Goal: Transaction & Acquisition: Download file/media

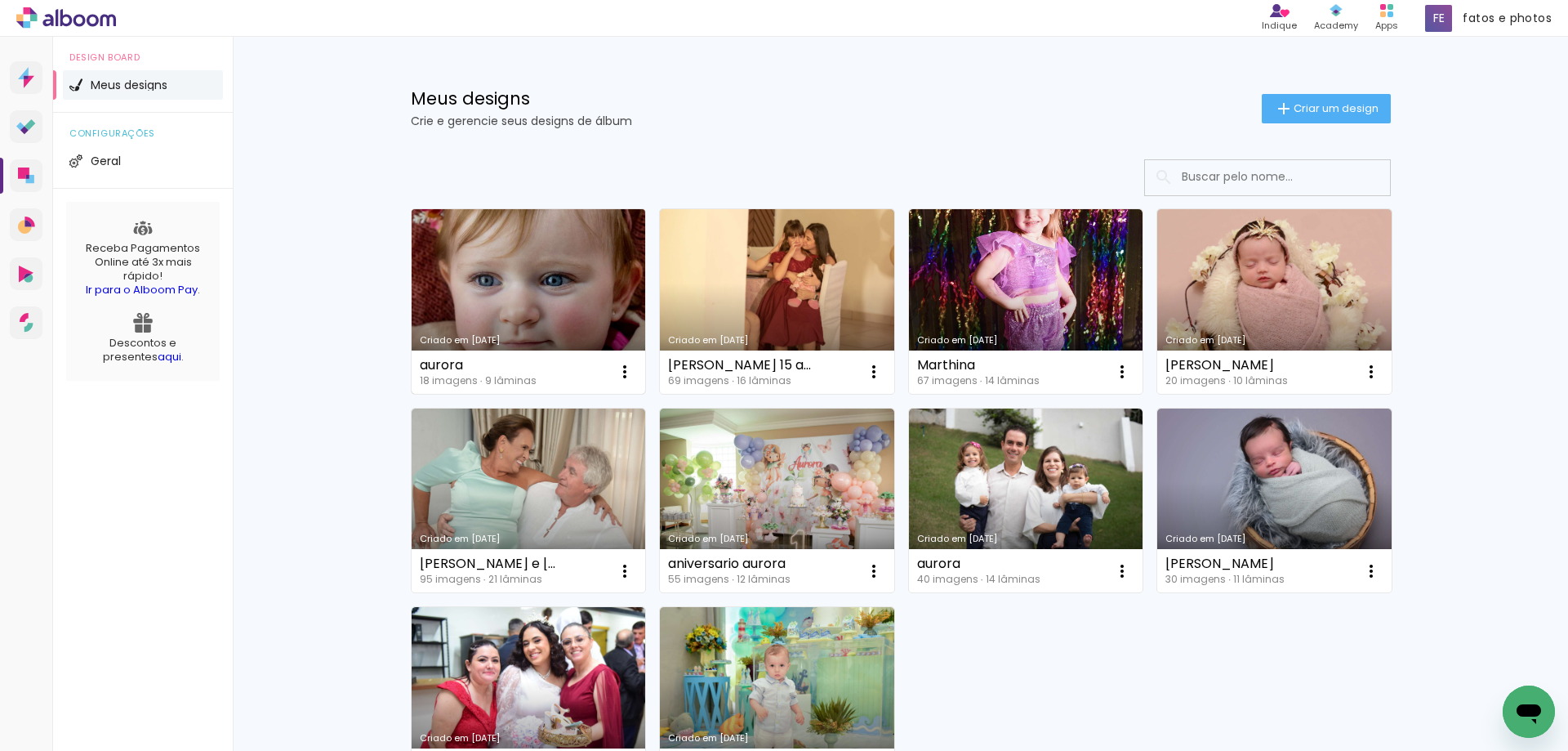
click at [491, 289] on link "Criado em [DATE]" at bounding box center [528, 301] width 234 height 185
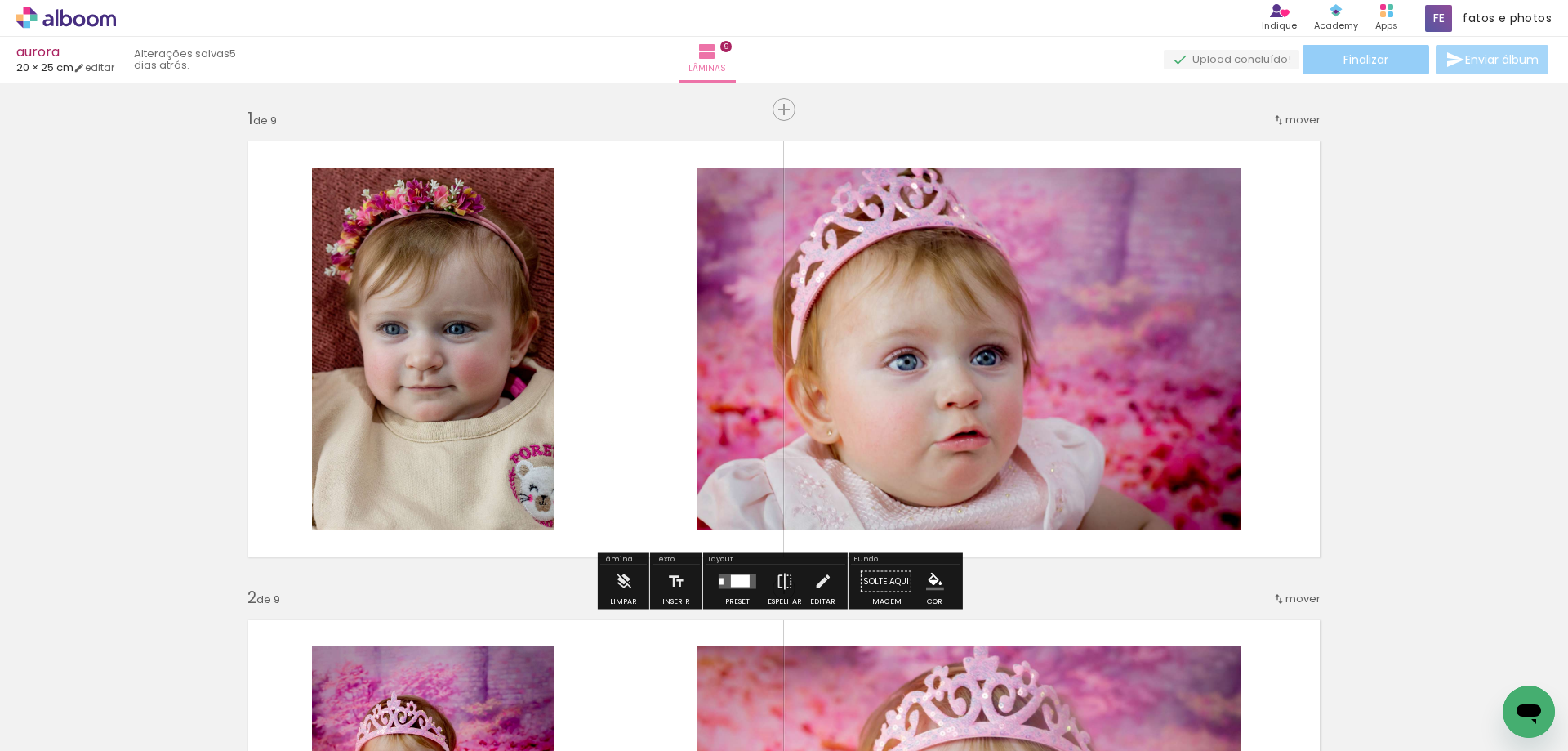
click at [1339, 45] on paper-button "Finalizar" at bounding box center [1366, 59] width 127 height 30
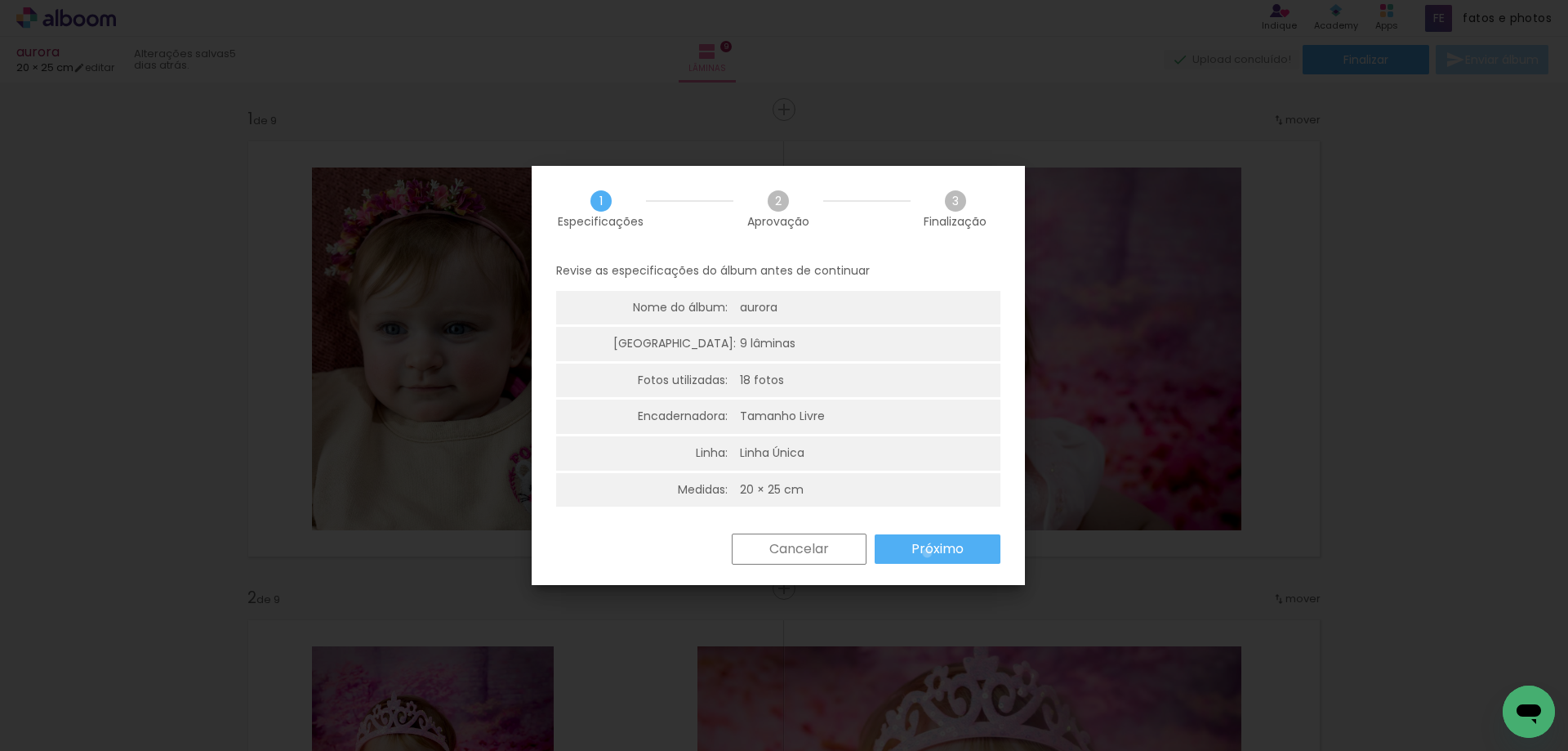
click at [0, 0] on slot "Próximo" at bounding box center [0, 0] width 0 height 0
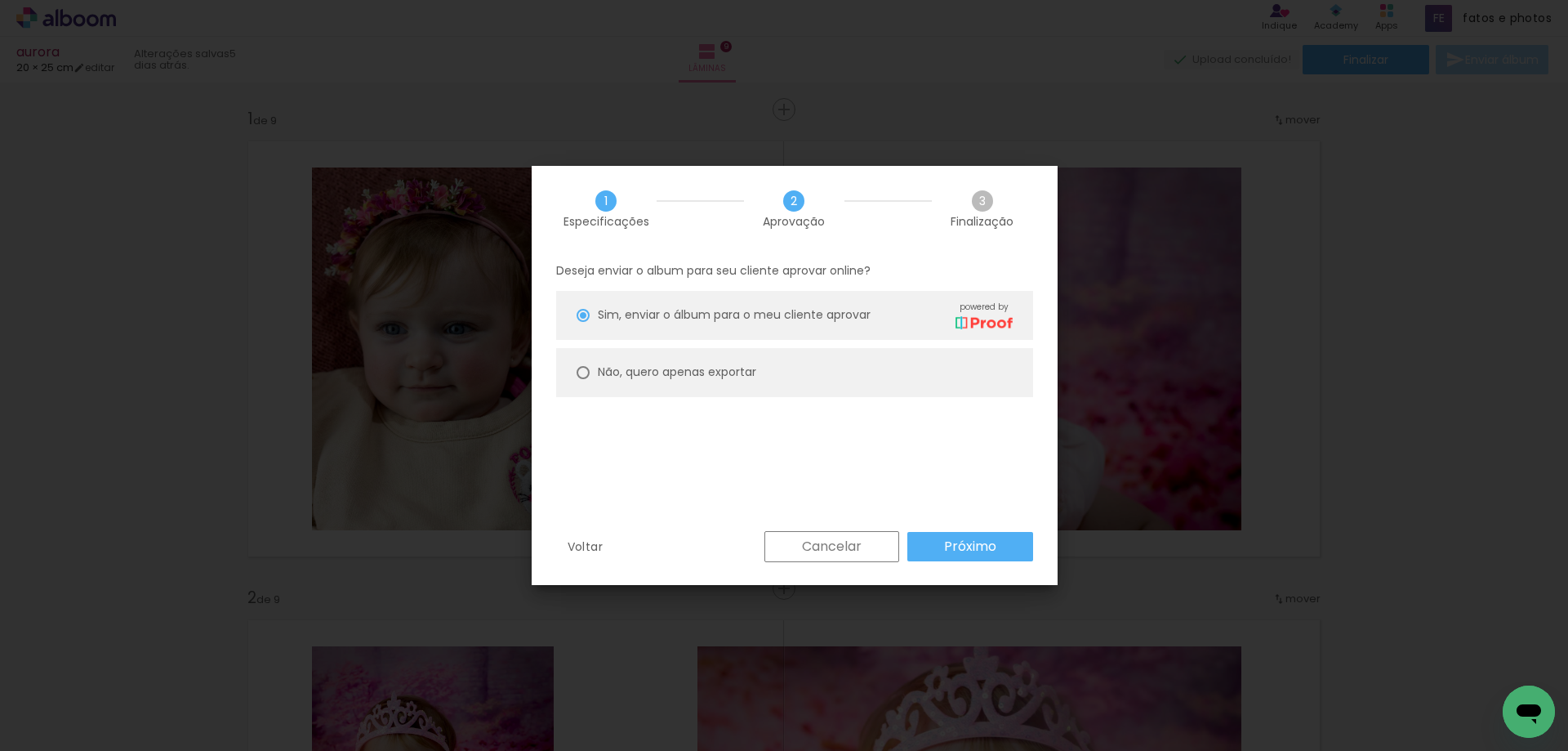
click at [0, 0] on slot "Não, quero apenas exportar" at bounding box center [0, 0] width 0 height 0
type paper-radio-button "on"
click at [0, 0] on slot "Próximo" at bounding box center [0, 0] width 0 height 0
type input "Alta, 300 DPI"
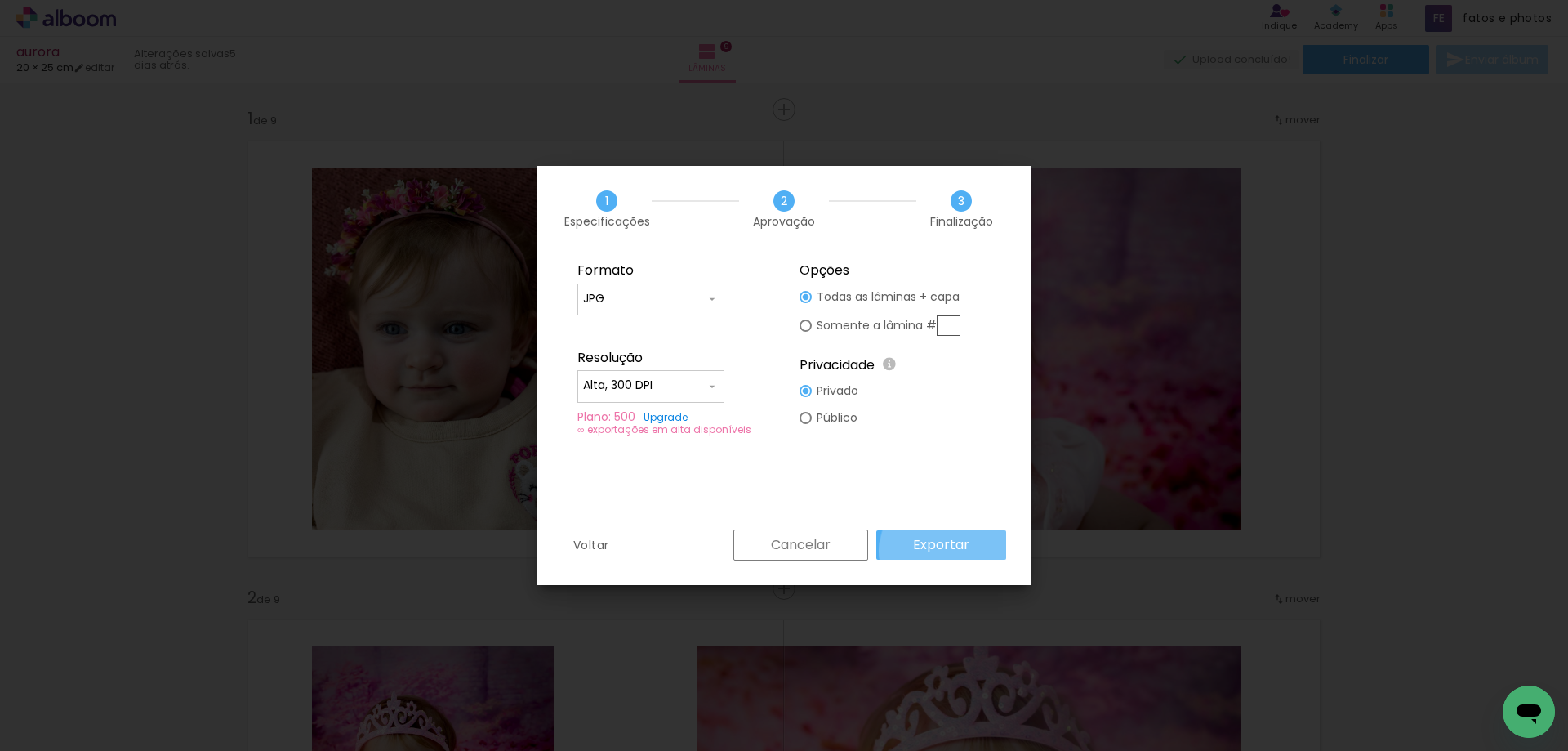
click at [0, 0] on slot "Exportar" at bounding box center [0, 0] width 0 height 0
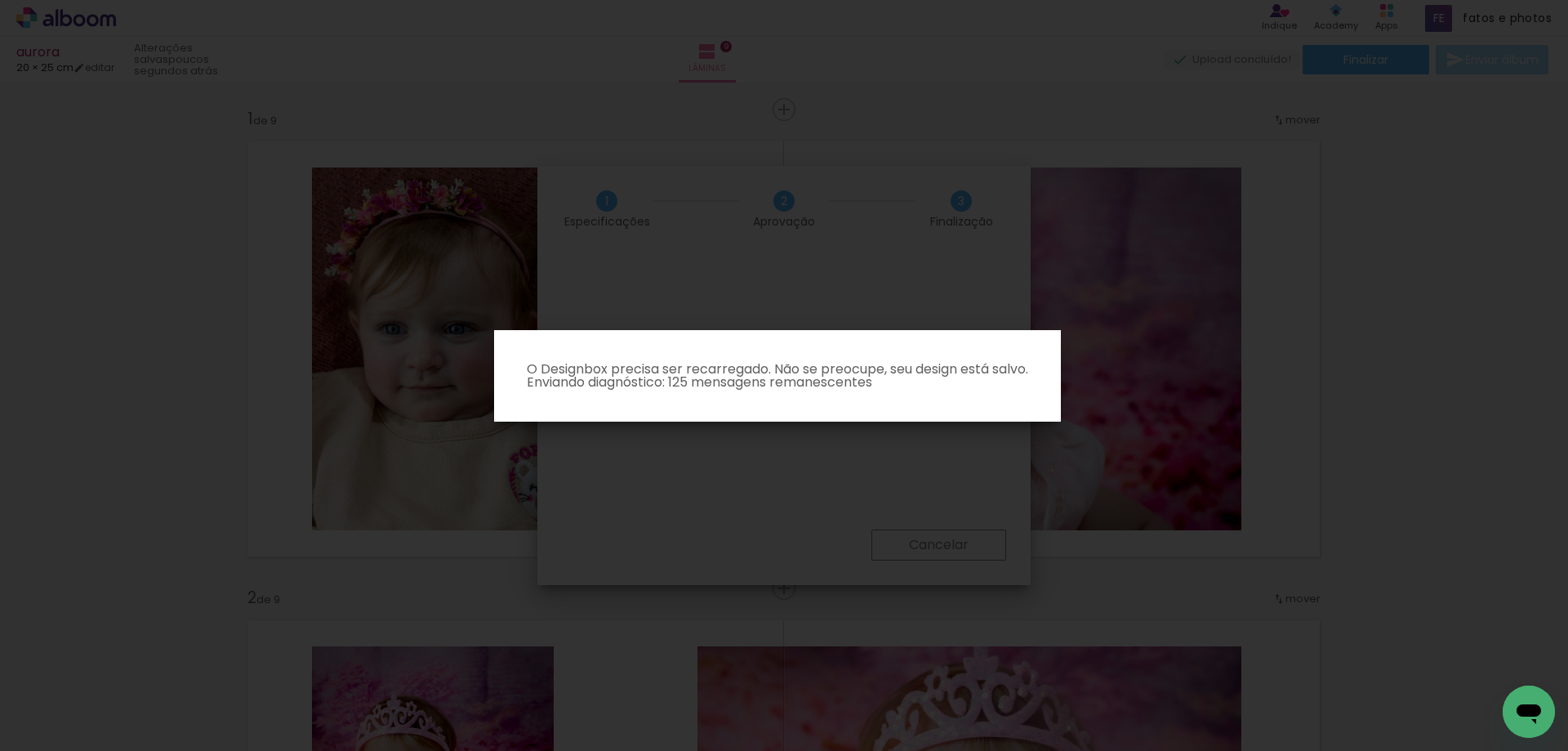
click at [724, 384] on p "O Designbox precisa ser recarregado. Não se preocupe, seu design está salvo. En…" at bounding box center [777, 376] width 541 height 26
click at [955, 252] on iron-overlay-backdrop at bounding box center [784, 375] width 1568 height 751
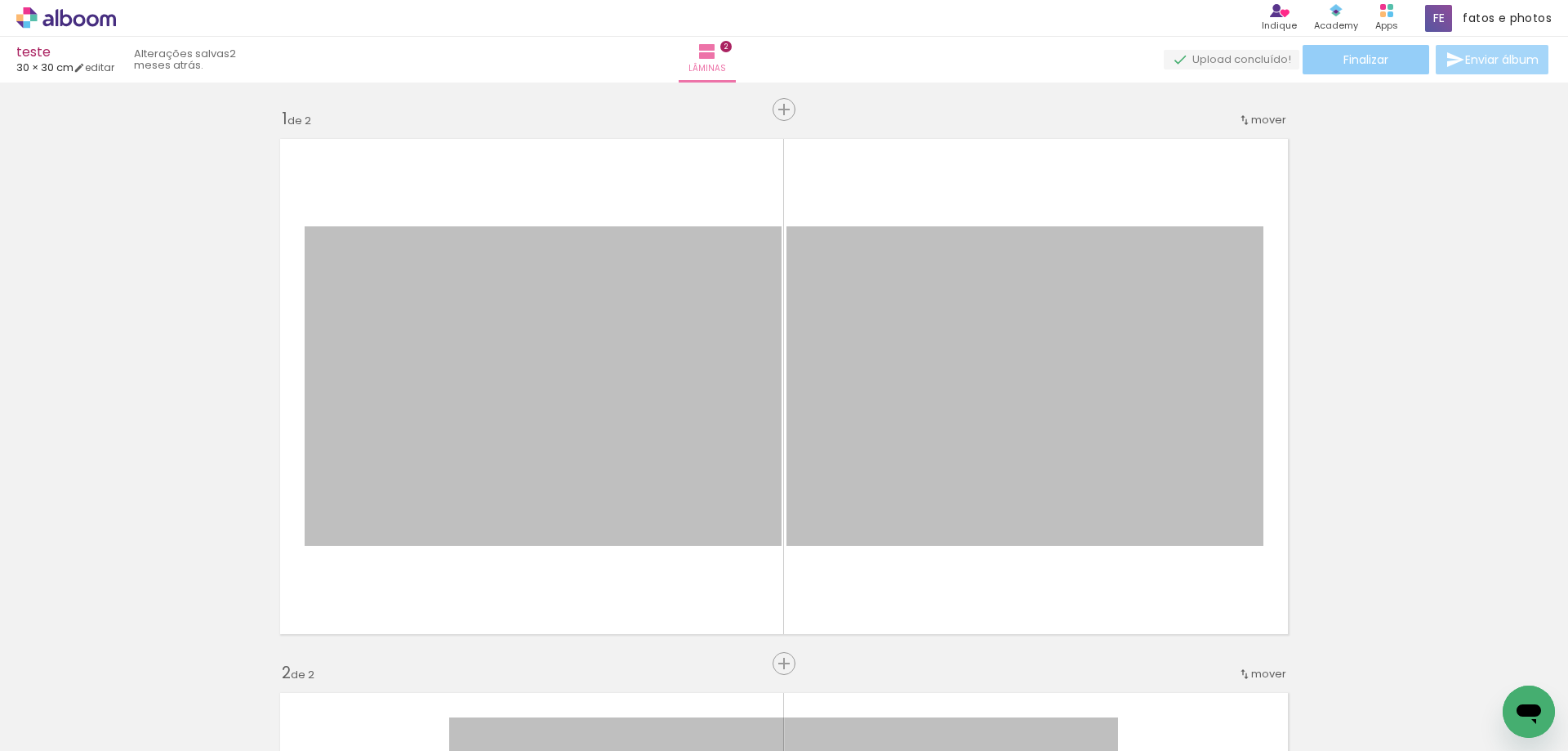
click at [1366, 58] on span "Finalizar" at bounding box center [1366, 60] width 45 height 12
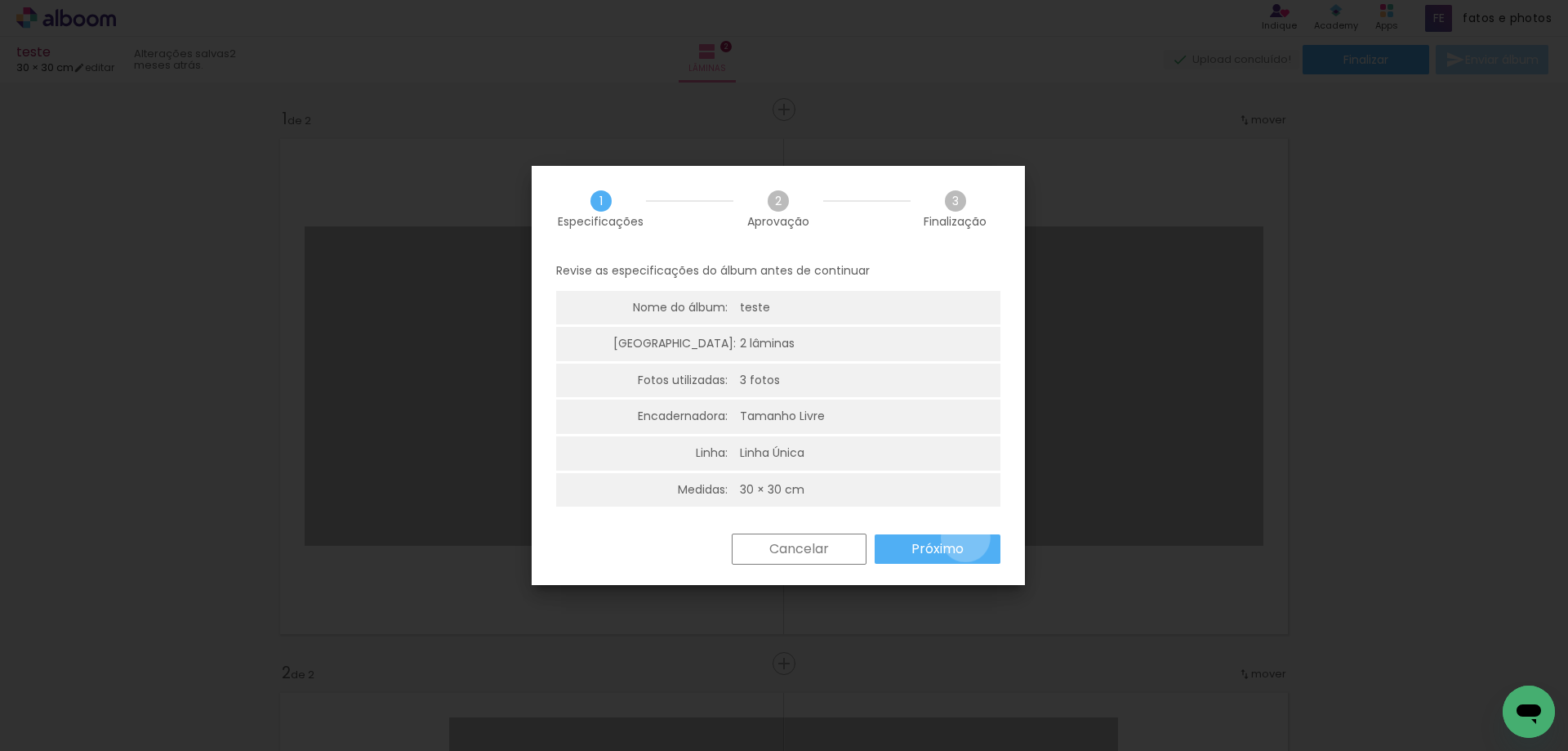
click at [966, 538] on paper-button "Próximo" at bounding box center [938, 549] width 126 height 30
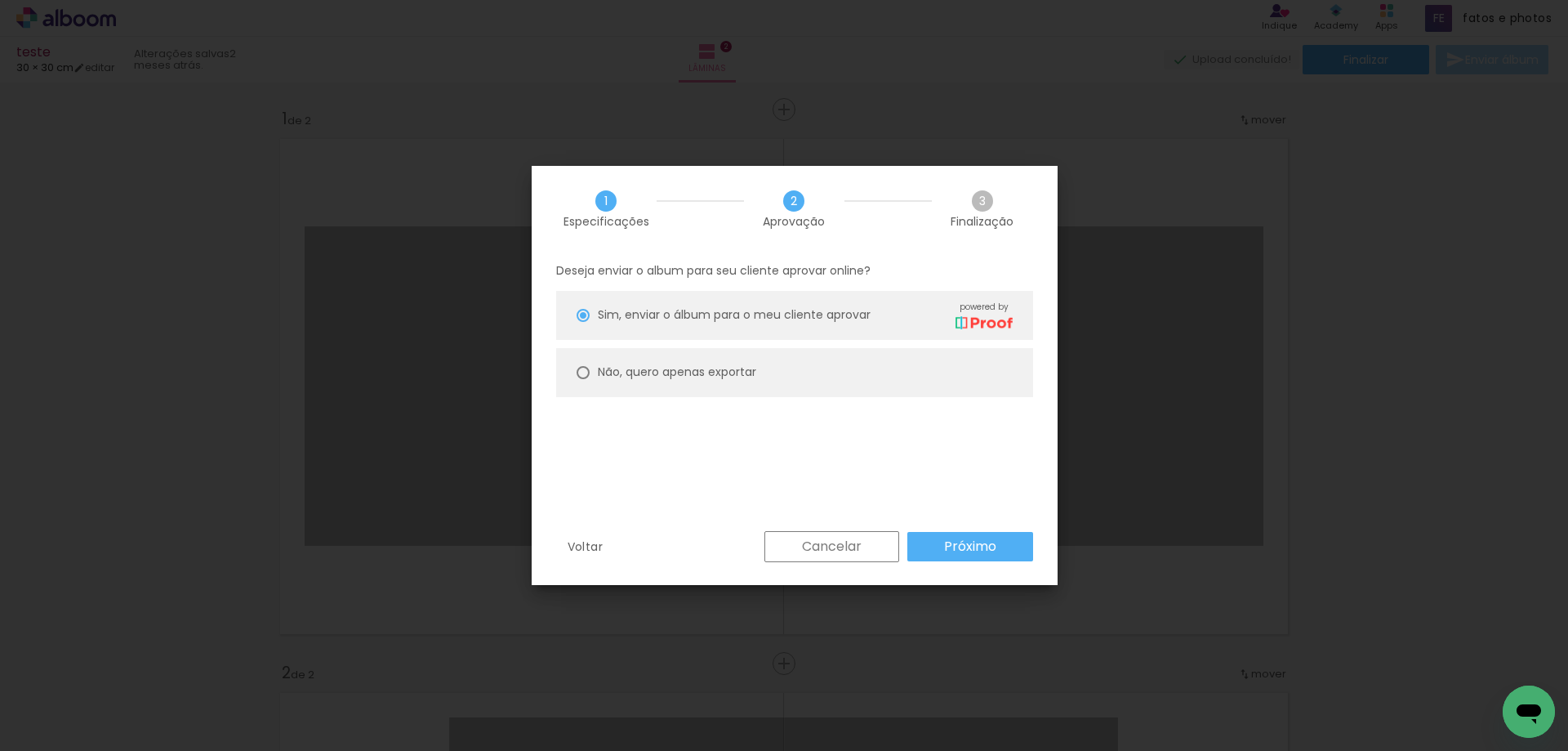
click at [0, 0] on slot "Não, quero apenas exportar" at bounding box center [0, 0] width 0 height 0
type paper-radio-button "on"
click at [0, 0] on slot "Próximo" at bounding box center [0, 0] width 0 height 0
type input "Alta, 300 DPI"
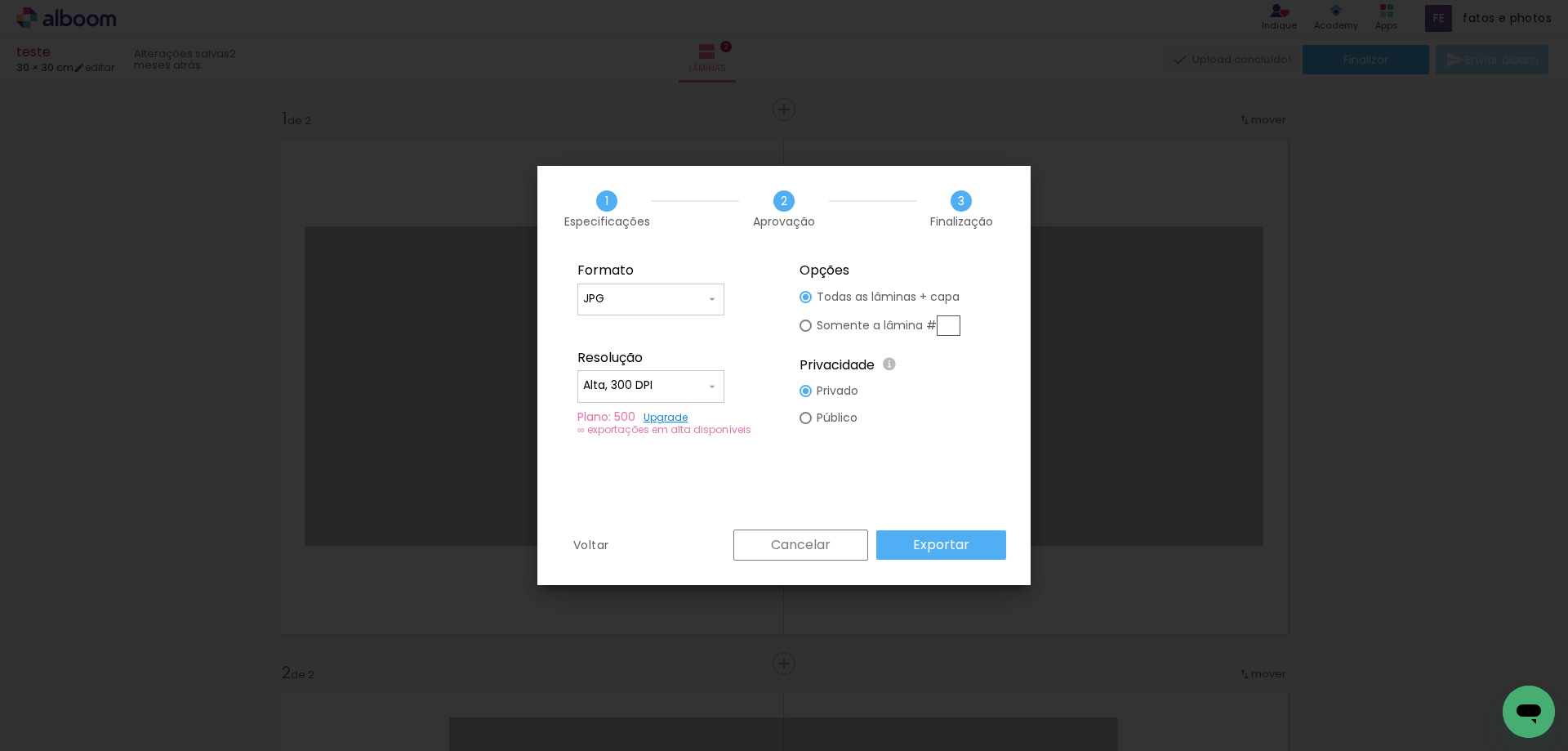
click at [974, 549] on paper-button "Exportar" at bounding box center [941, 544] width 129 height 30
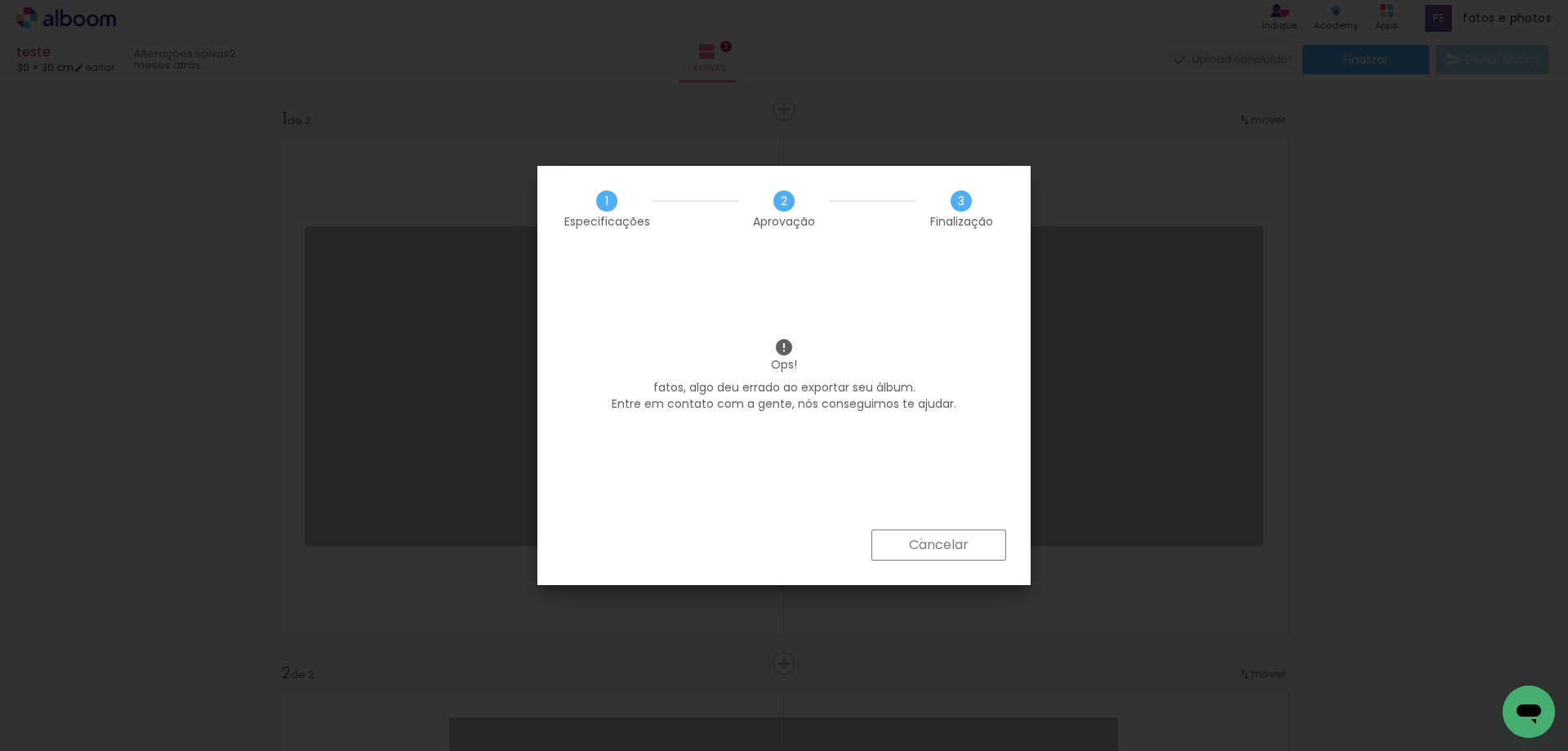
click at [0, 0] on slot "Cancelar" at bounding box center [0, 0] width 0 height 0
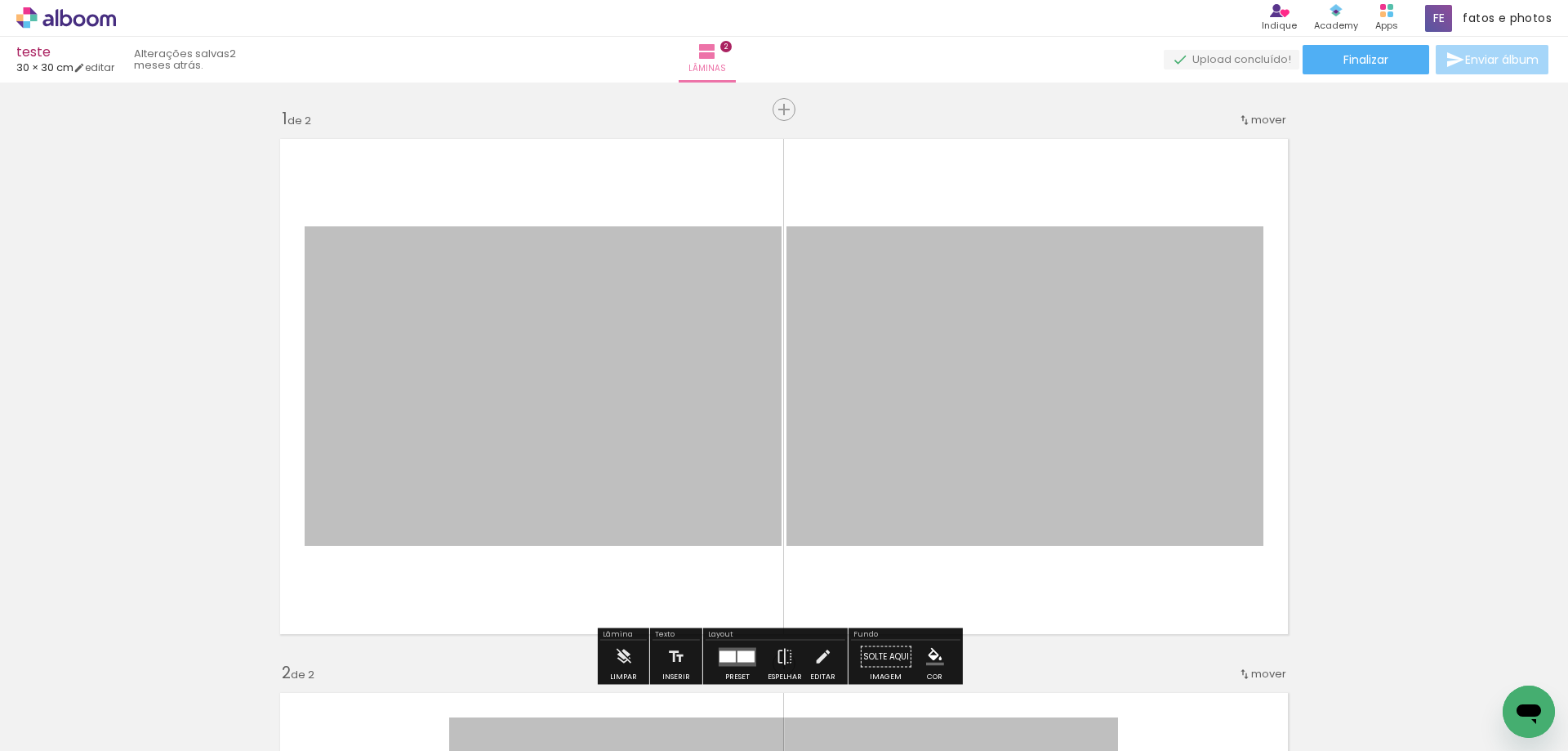
click at [85, 25] on icon at bounding box center [66, 18] width 100 height 21
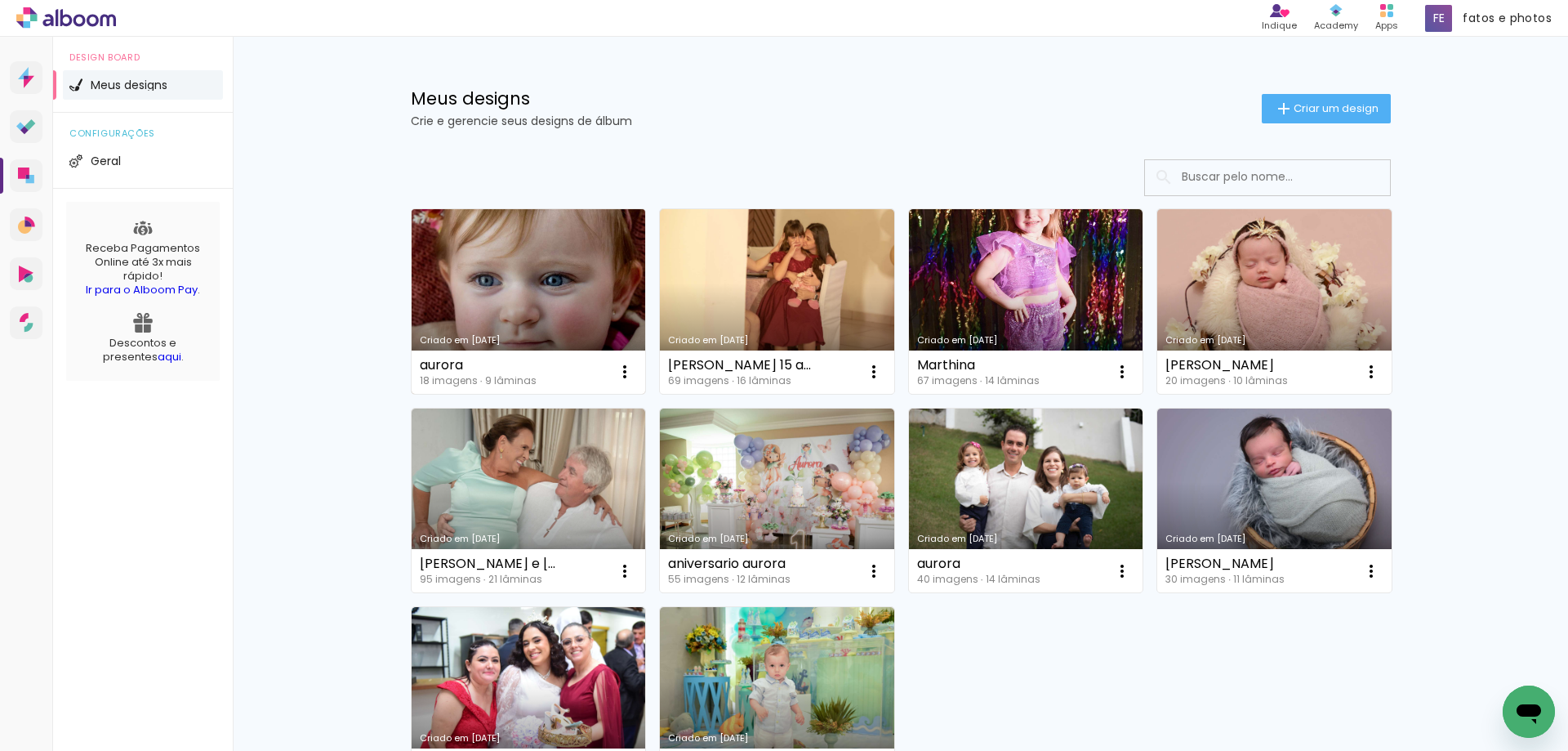
click at [503, 297] on link "Criado em [DATE]" at bounding box center [528, 301] width 234 height 185
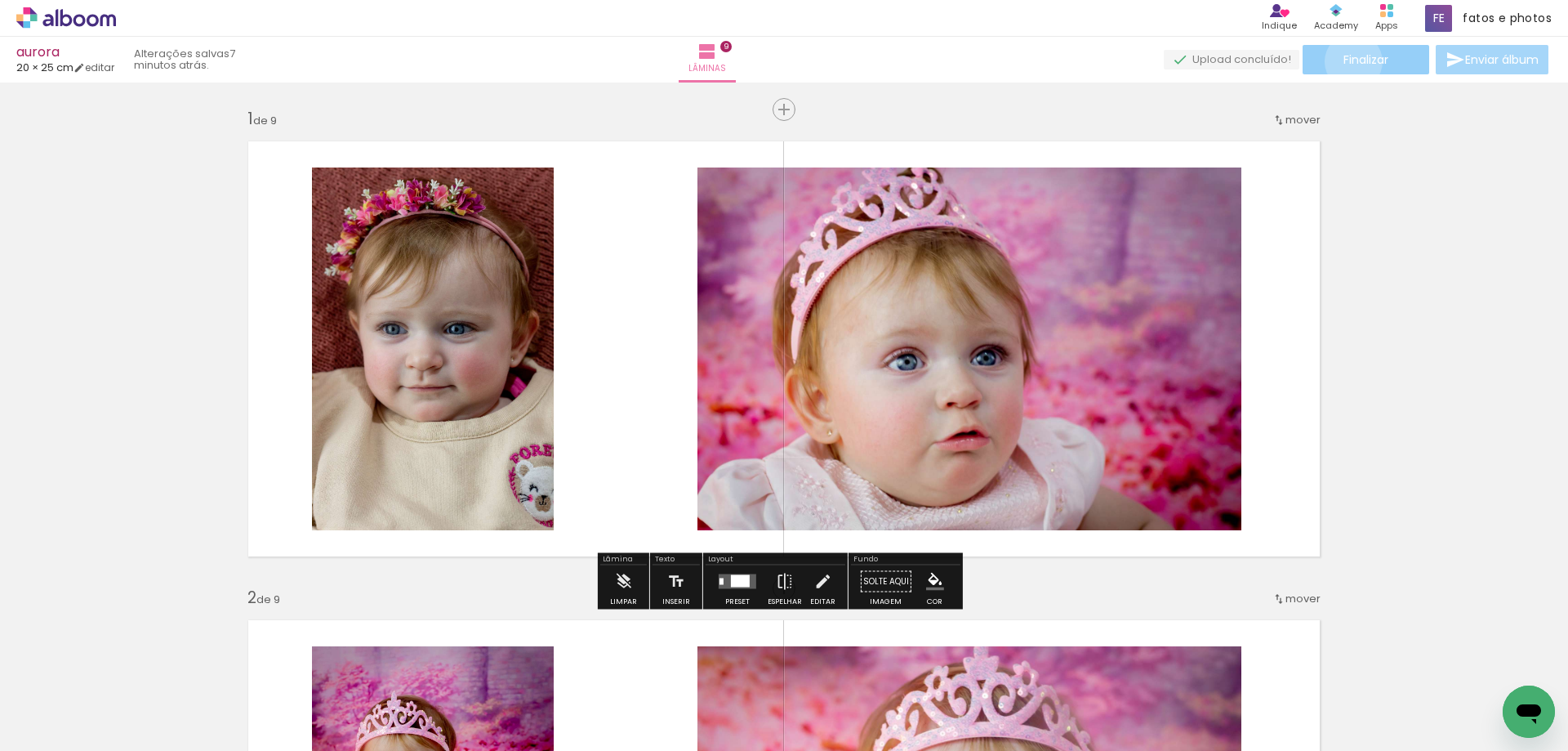
click at [1347, 61] on span "Finalizar" at bounding box center [1366, 60] width 45 height 12
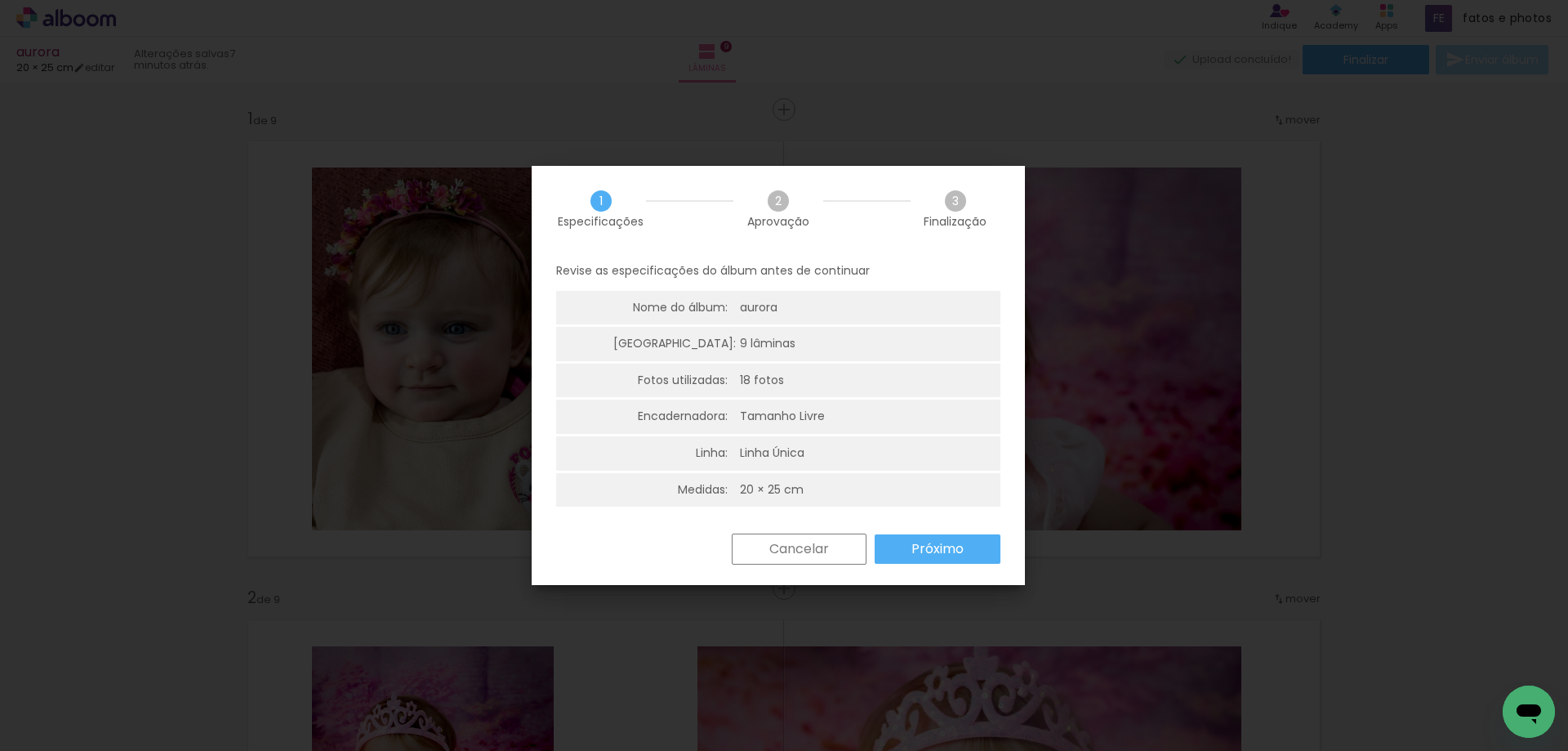
click at [0, 0] on slot "Próximo" at bounding box center [0, 0] width 0 height 0
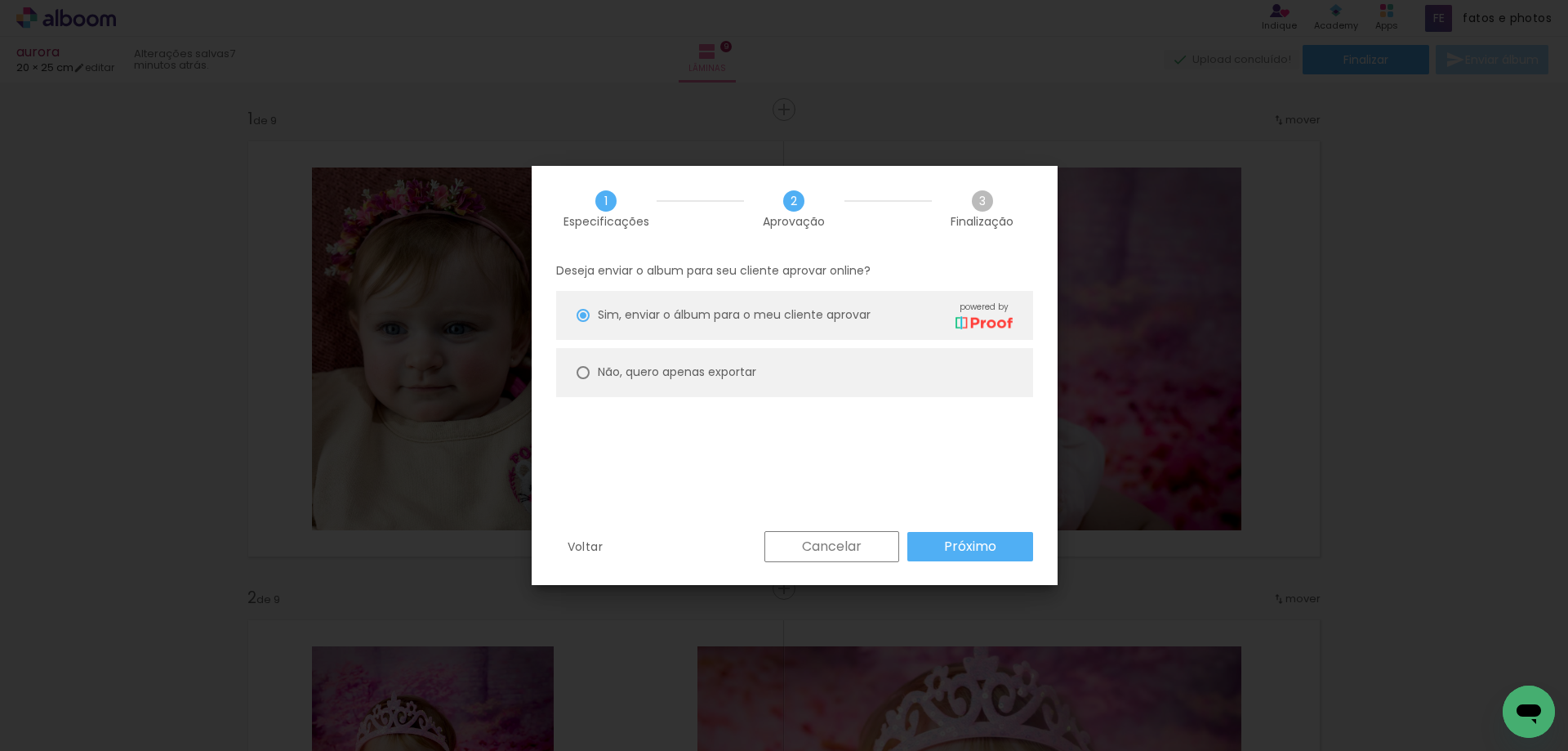
click at [0, 0] on slot "Não, quero apenas exportar" at bounding box center [0, 0] width 0 height 0
type paper-radio-button "on"
click at [942, 547] on paper-button "Próximo" at bounding box center [970, 546] width 126 height 30
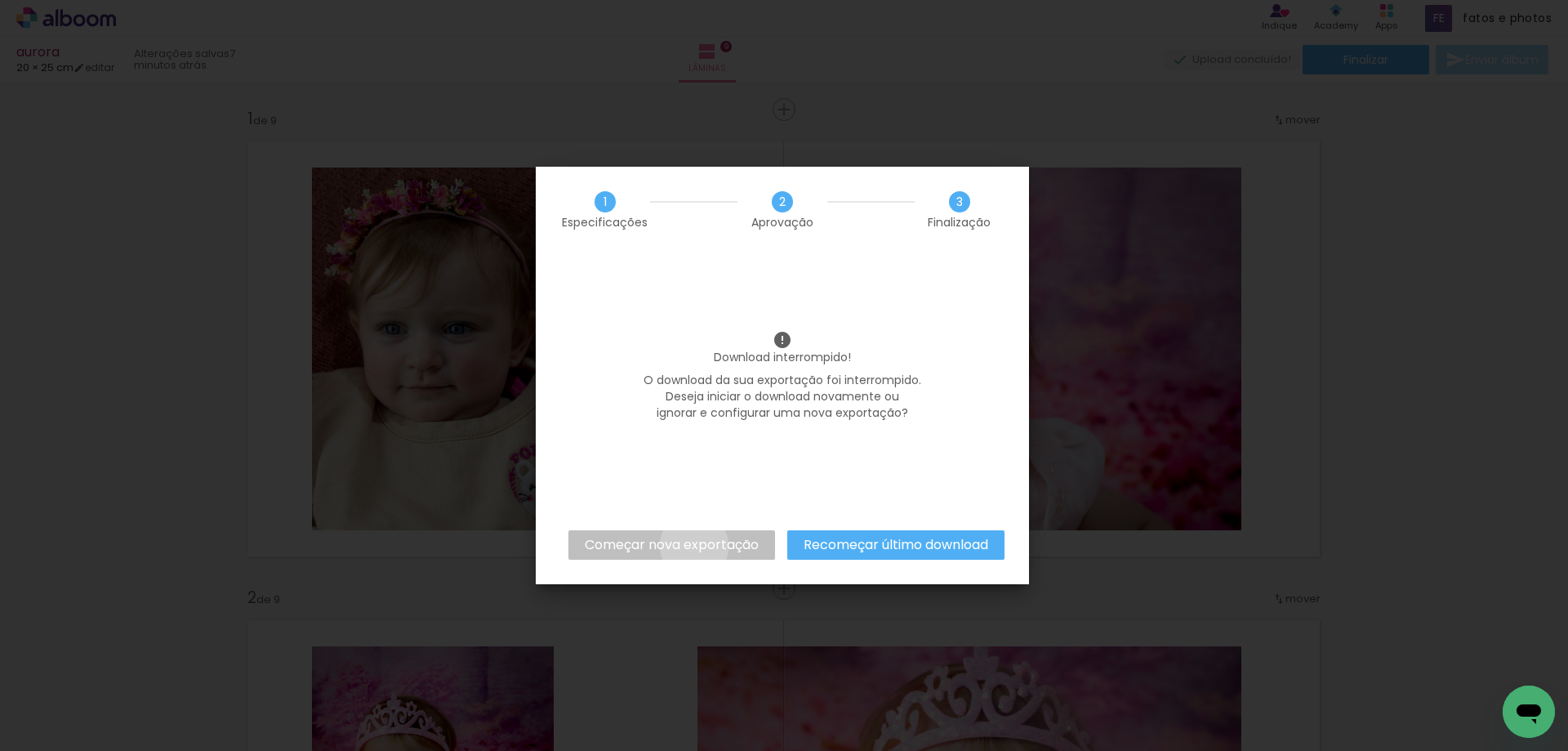
click at [0, 0] on slot "Começar nova exportação" at bounding box center [0, 0] width 0 height 0
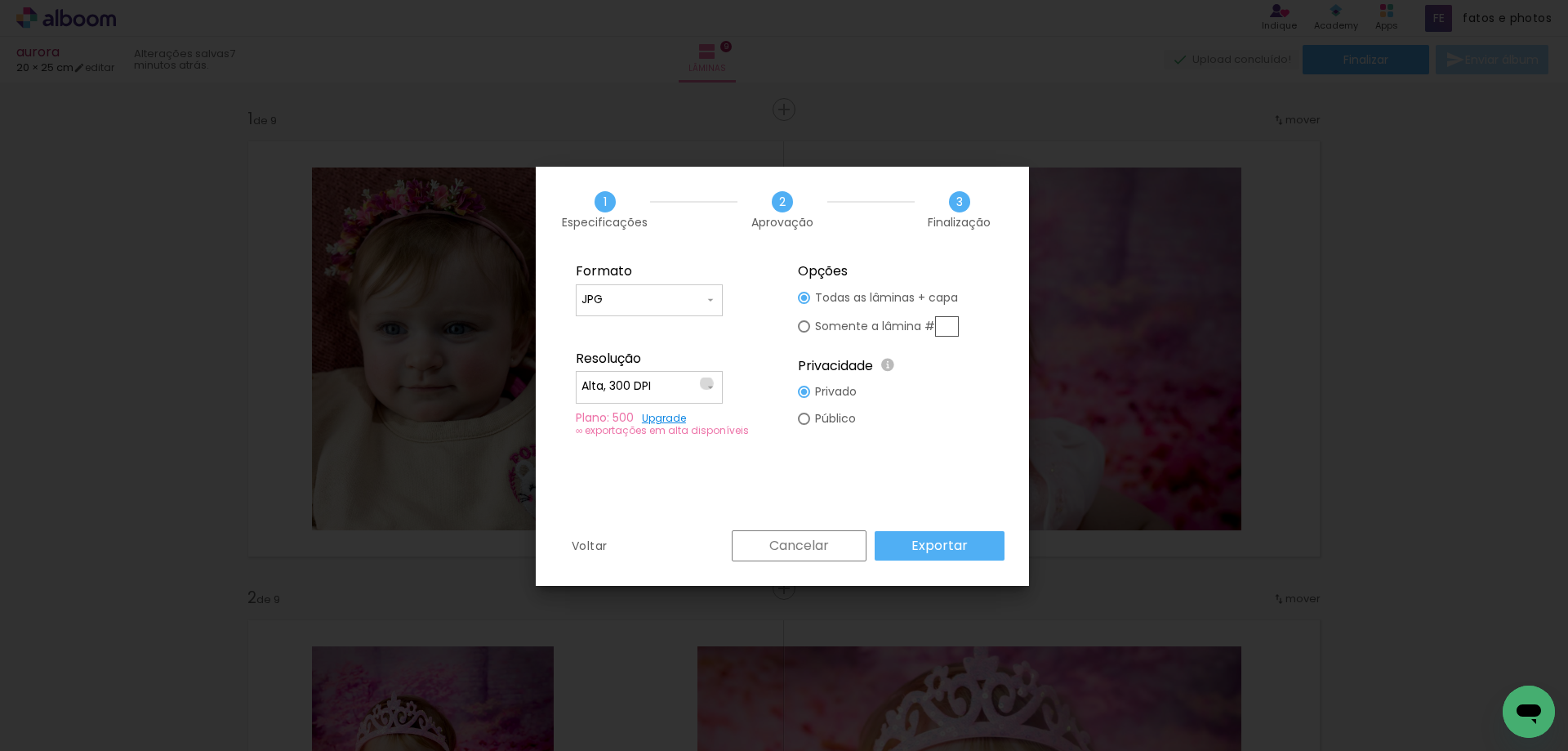
click at [707, 384] on iron-icon at bounding box center [710, 387] width 13 height 13
click at [0, 0] on slot "Baixa" at bounding box center [0, 0] width 0 height 0
type input "Baixa"
click at [0, 0] on slot "Exportar" at bounding box center [0, 0] width 0 height 0
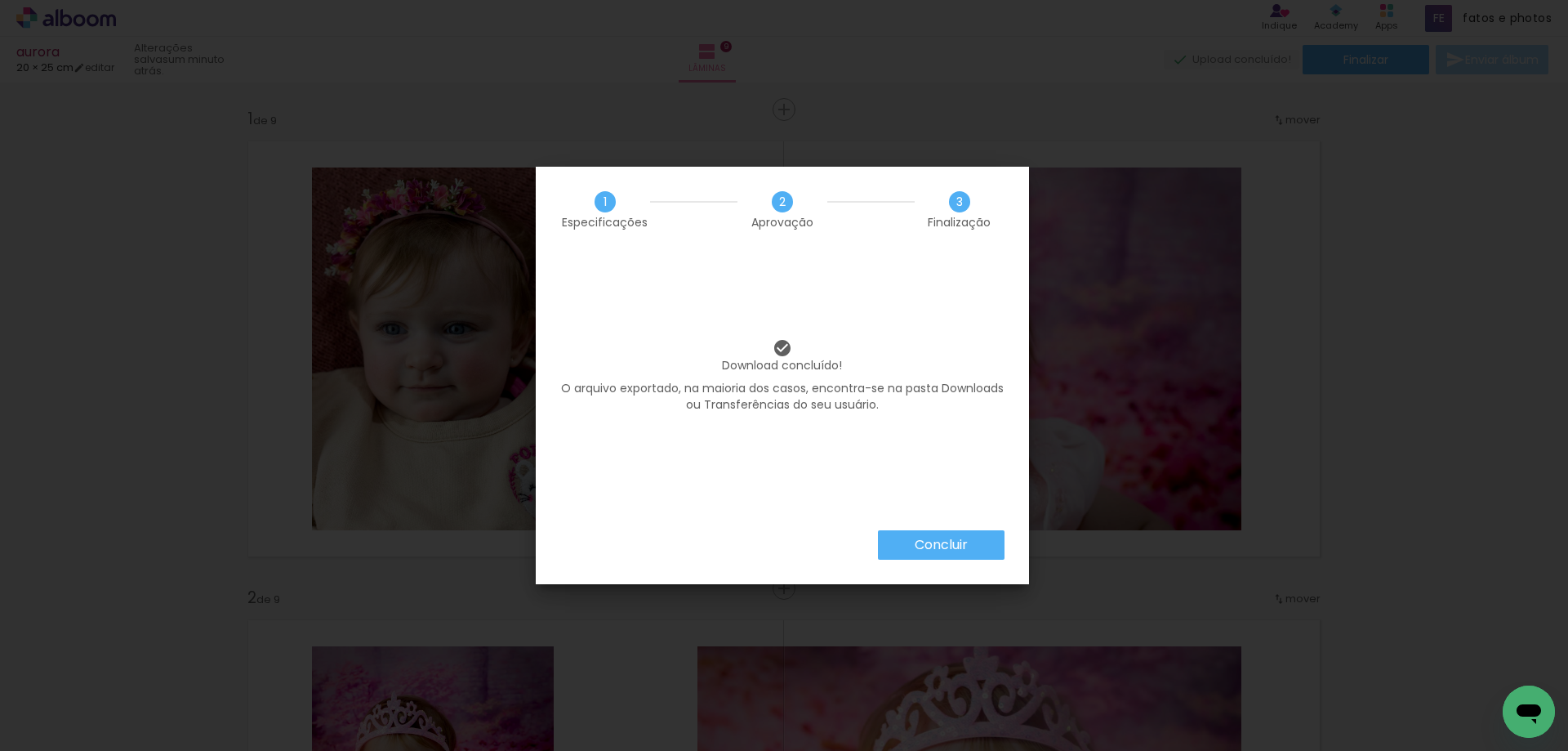
click at [0, 0] on slot "Concluir" at bounding box center [0, 0] width 0 height 0
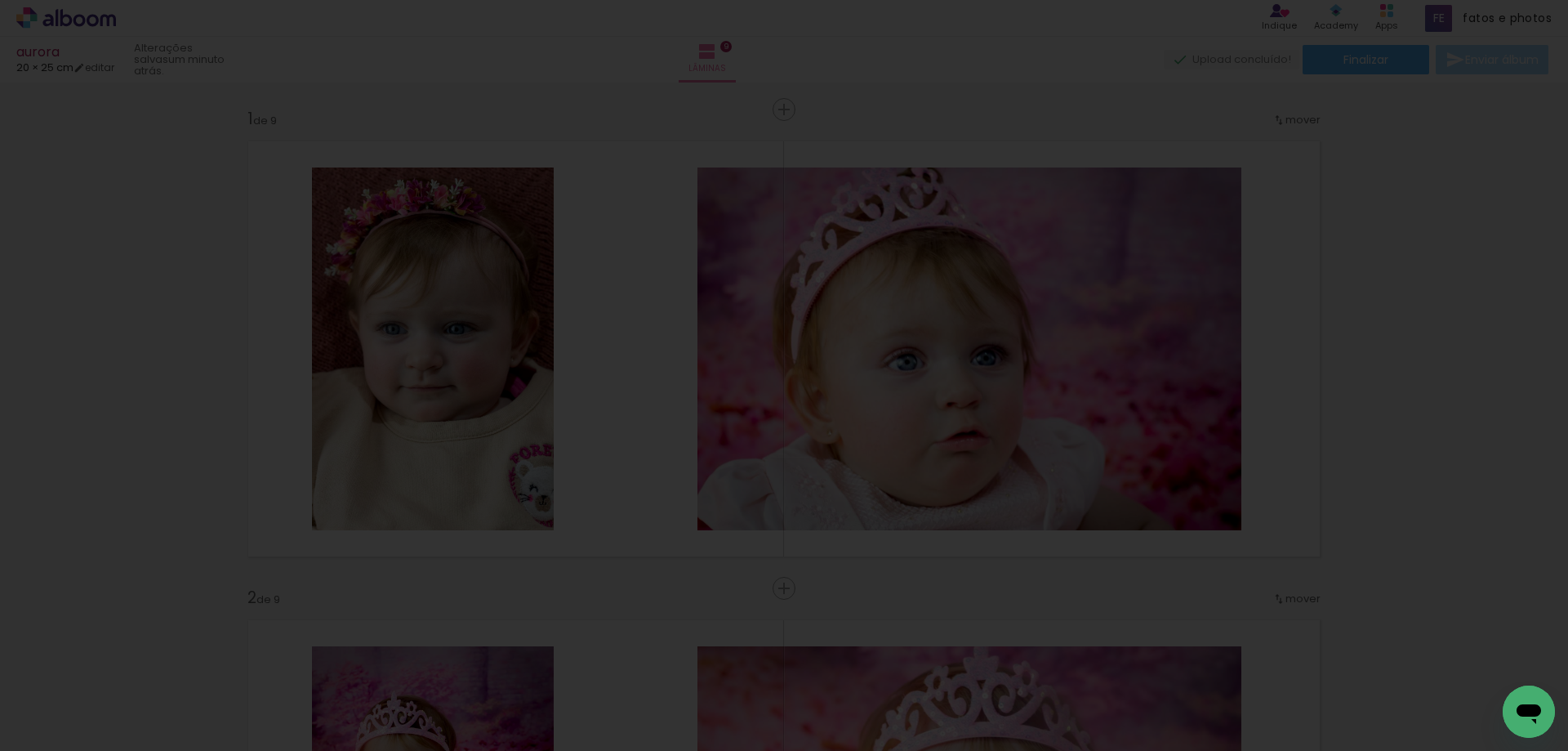
click at [920, 540] on body "link( href="../../bower_components/polymer/polymer.html" rel="import" ) picture…" at bounding box center [784, 375] width 1568 height 751
